Goal: Obtain resource: Download file/media

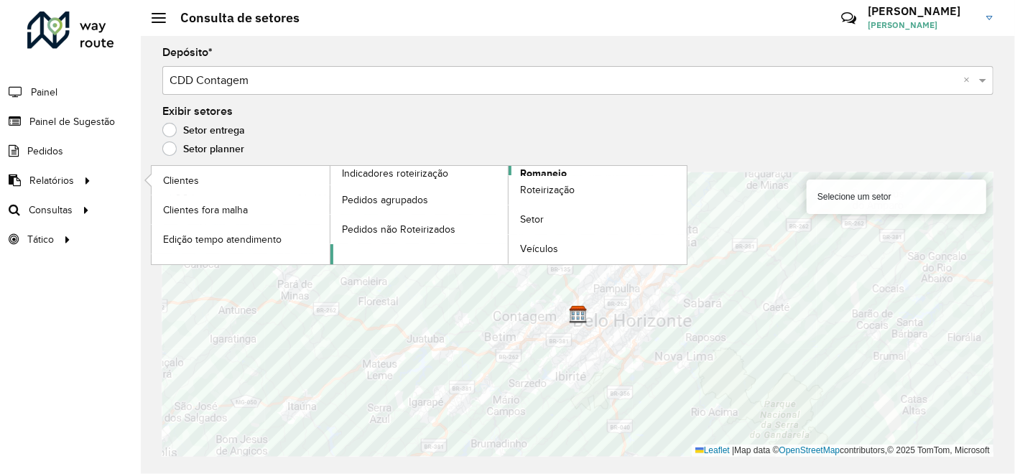
click at [540, 169] on span "Romaneio" at bounding box center [543, 173] width 47 height 15
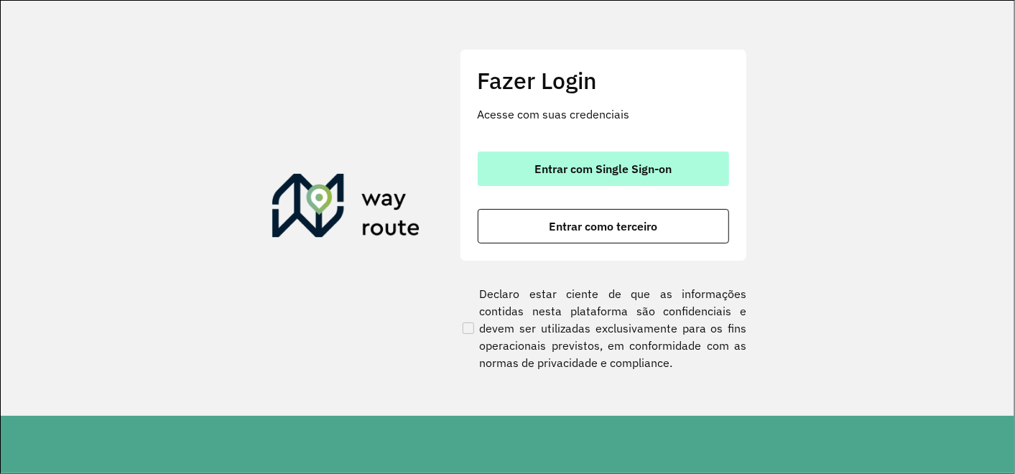
click at [568, 170] on span "Entrar com Single Sign-on" at bounding box center [603, 168] width 137 height 11
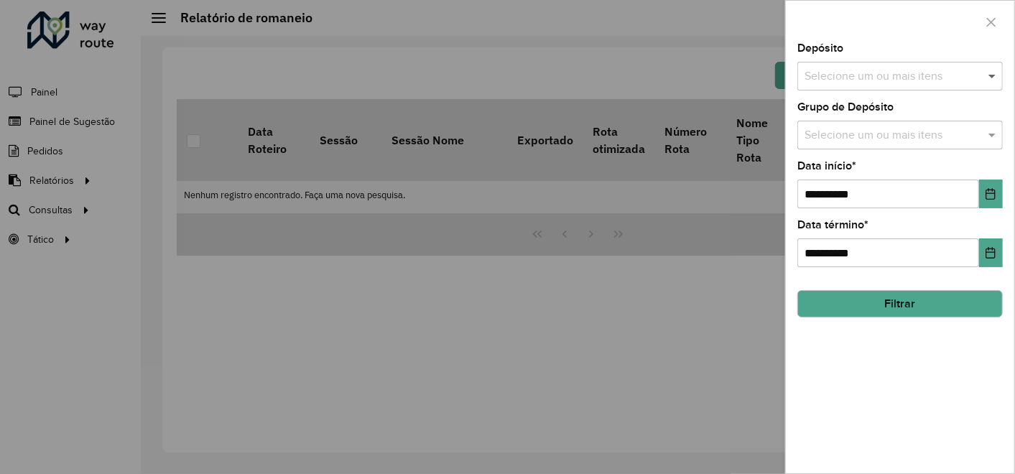
click at [988, 78] on span at bounding box center [994, 76] width 18 height 17
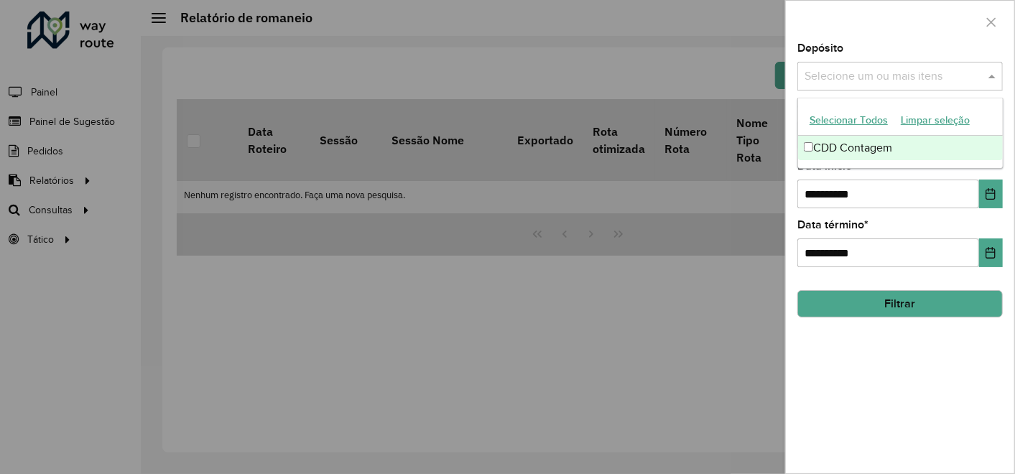
click at [602, 364] on div at bounding box center [507, 237] width 1015 height 474
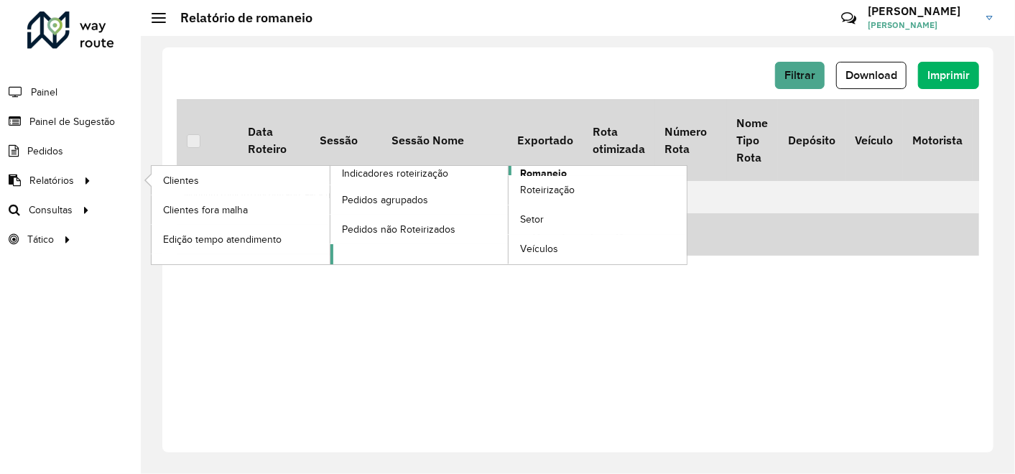
click at [550, 170] on span "Romaneio" at bounding box center [543, 173] width 47 height 15
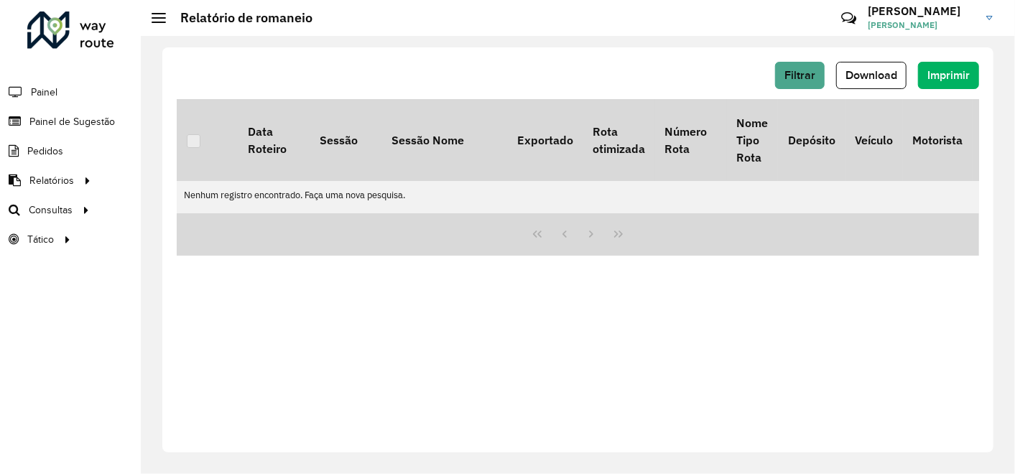
click at [847, 334] on div "Filtrar Download Imprimir Data Roteiro Sessão Sessão Nome Exportado Rota otimiz…" at bounding box center [577, 249] width 831 height 405
click at [880, 80] on span "Download" at bounding box center [872, 75] width 52 height 12
